Goal: Information Seeking & Learning: Learn about a topic

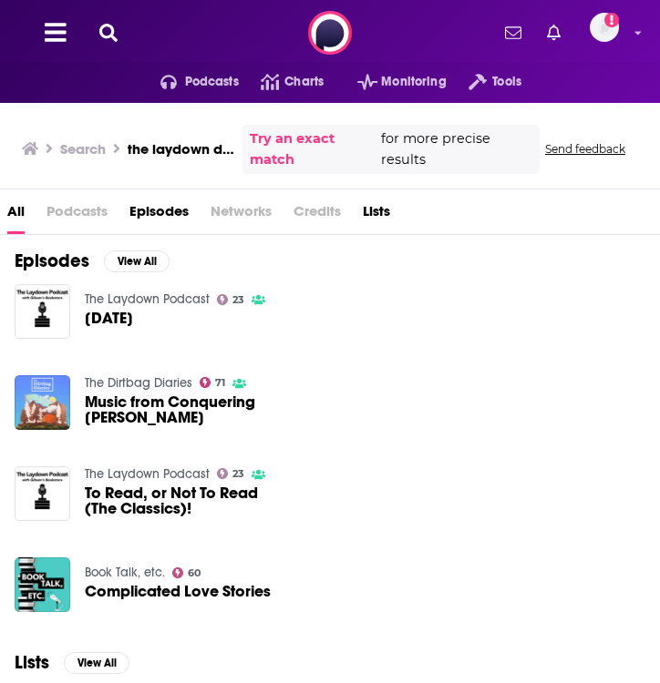
click at [116, 36] on icon at bounding box center [108, 33] width 18 height 18
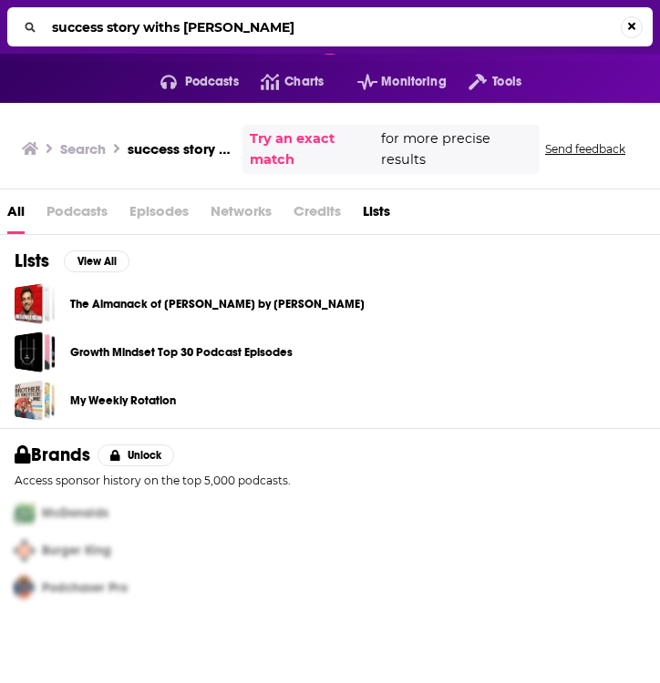
click at [252, 39] on input "success story withs [PERSON_NAME]" at bounding box center [333, 27] width 576 height 29
drag, startPoint x: 268, startPoint y: 39, endPoint x: 137, endPoint y: 36, distance: 131.3
click at [137, 36] on input "success story withs [PERSON_NAME]" at bounding box center [333, 27] width 576 height 29
drag, startPoint x: 275, startPoint y: 25, endPoint x: 152, endPoint y: 22, distance: 123.0
click at [149, 23] on input "success story withs [PERSON_NAME]" at bounding box center [333, 27] width 576 height 29
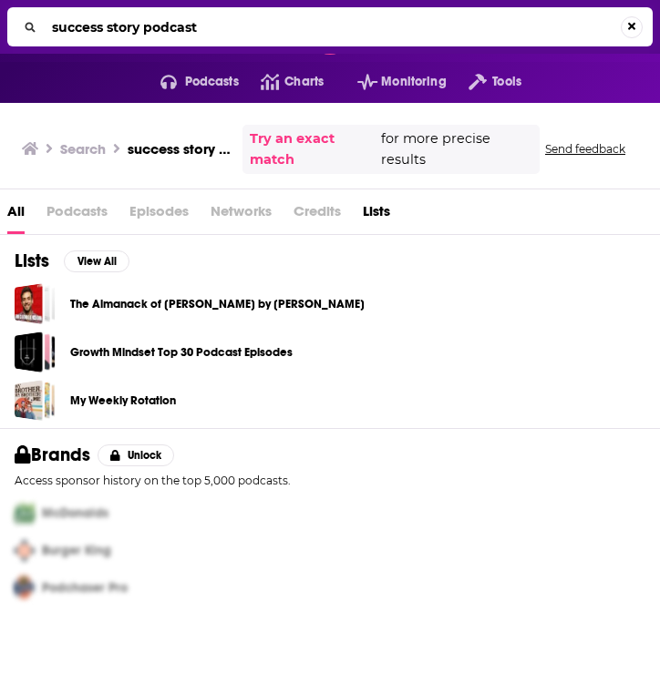
type input "success story podcast"
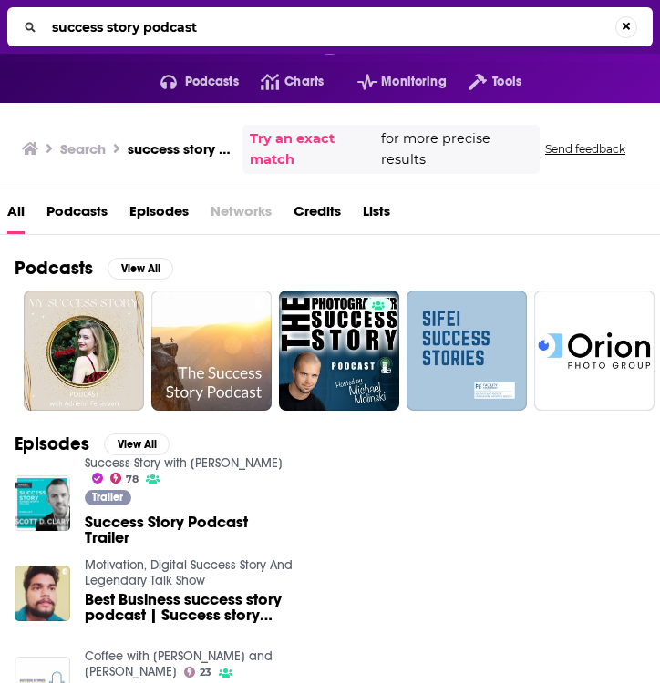
click at [178, 520] on span "Success Story Podcast Trailer" at bounding box center [189, 530] width 208 height 31
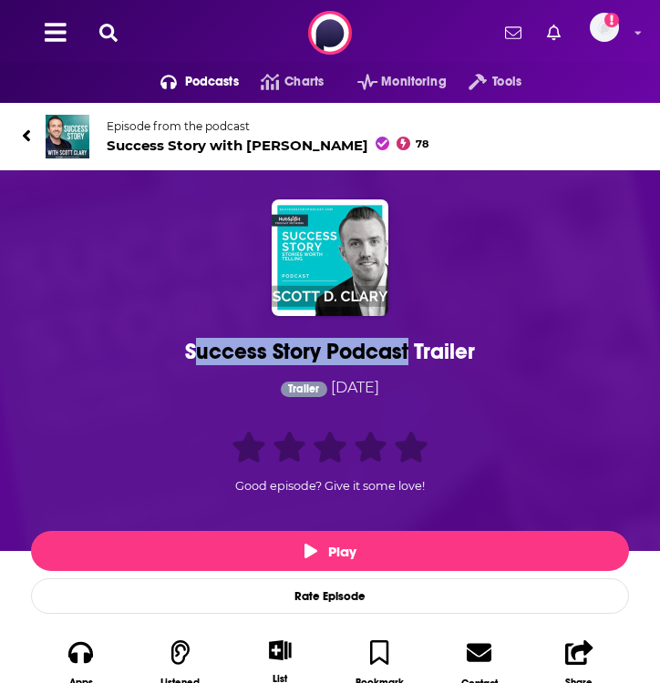
drag, startPoint x: 406, startPoint y: 349, endPoint x: 191, endPoint y: 350, distance: 215.0
click at [191, 350] on div "Success Story Podcast Trailer" at bounding box center [330, 351] width 589 height 27
